Goal: Navigation & Orientation: Understand site structure

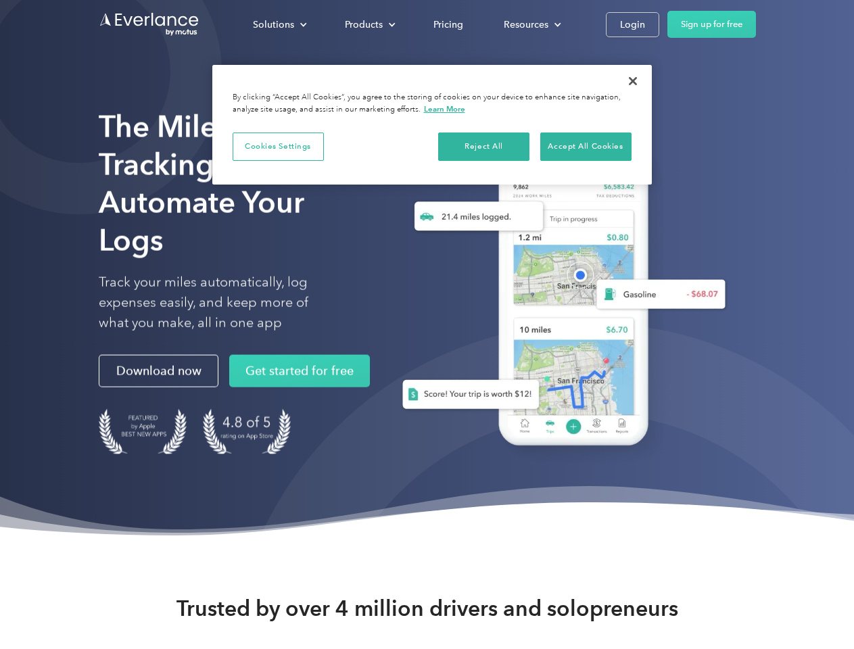
click at [279, 24] on div "Solutions" at bounding box center [273, 24] width 41 height 17
click at [368, 24] on div "Products" at bounding box center [364, 24] width 38 height 17
click at [531, 24] on div "Resources" at bounding box center [526, 24] width 45 height 17
click at [278, 146] on button "Cookies Settings" at bounding box center [277, 146] width 91 height 28
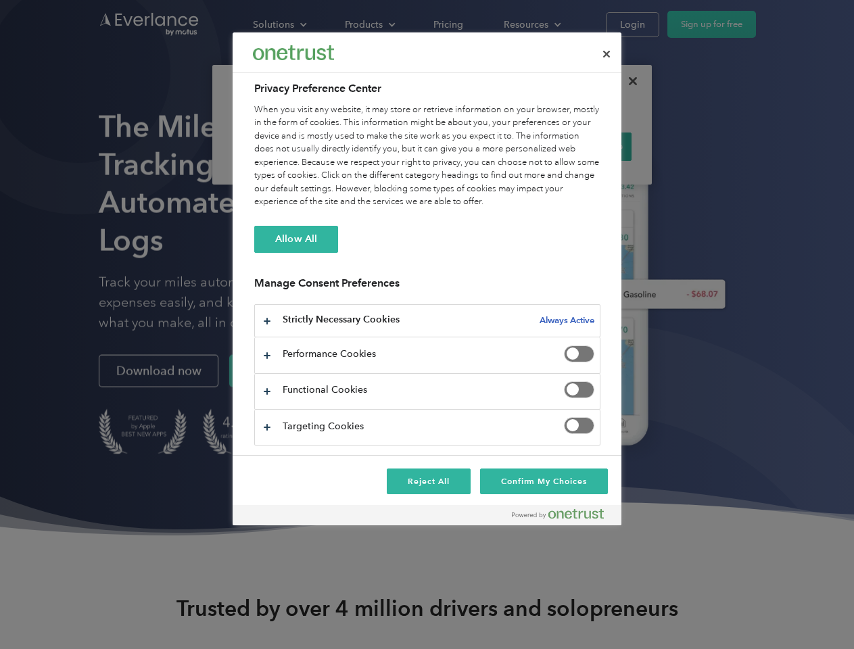
click at [484, 146] on div "When you visit any website, it may store or retrieve information on your browse…" at bounding box center [427, 155] width 346 height 105
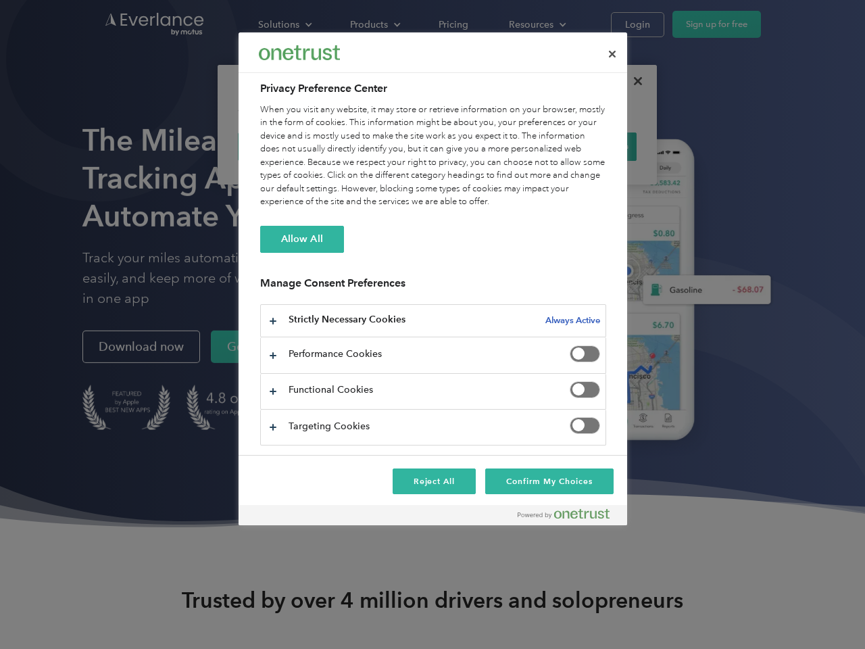
click at [585, 146] on div "When you visit any website, it may store or retrieve information on your browse…" at bounding box center [433, 155] width 346 height 105
click at [633, 81] on div at bounding box center [432, 324] width 865 height 649
